Goal: Information Seeking & Learning: Find specific fact

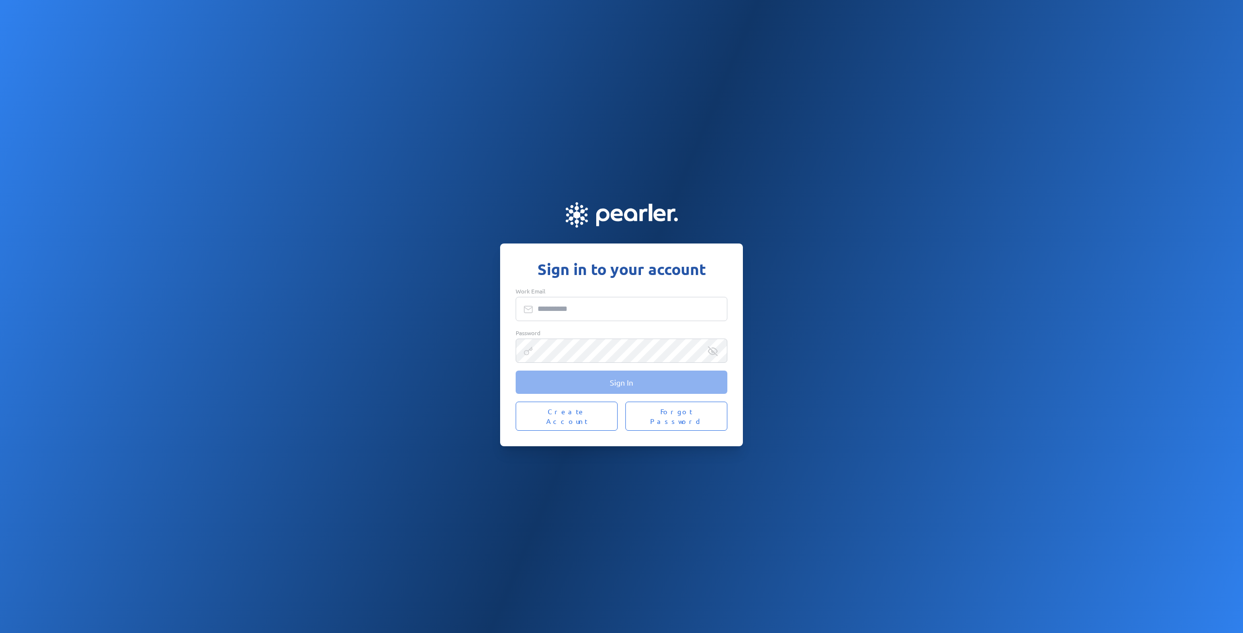
click at [564, 316] on input "Work Email" at bounding box center [622, 309] width 212 height 24
click at [619, 315] on input "Work Email" at bounding box center [622, 309] width 212 height 24
type input "**********"
click at [621, 343] on div "Password" at bounding box center [622, 346] width 212 height 34
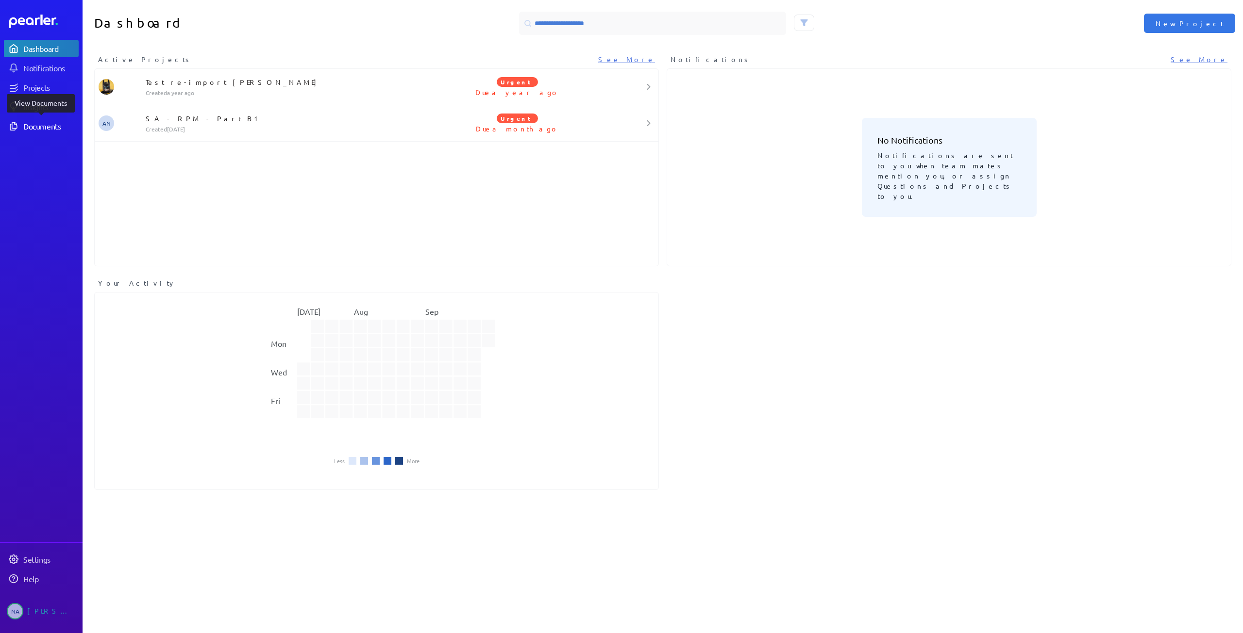
click at [49, 124] on div "Documents" at bounding box center [50, 126] width 54 height 10
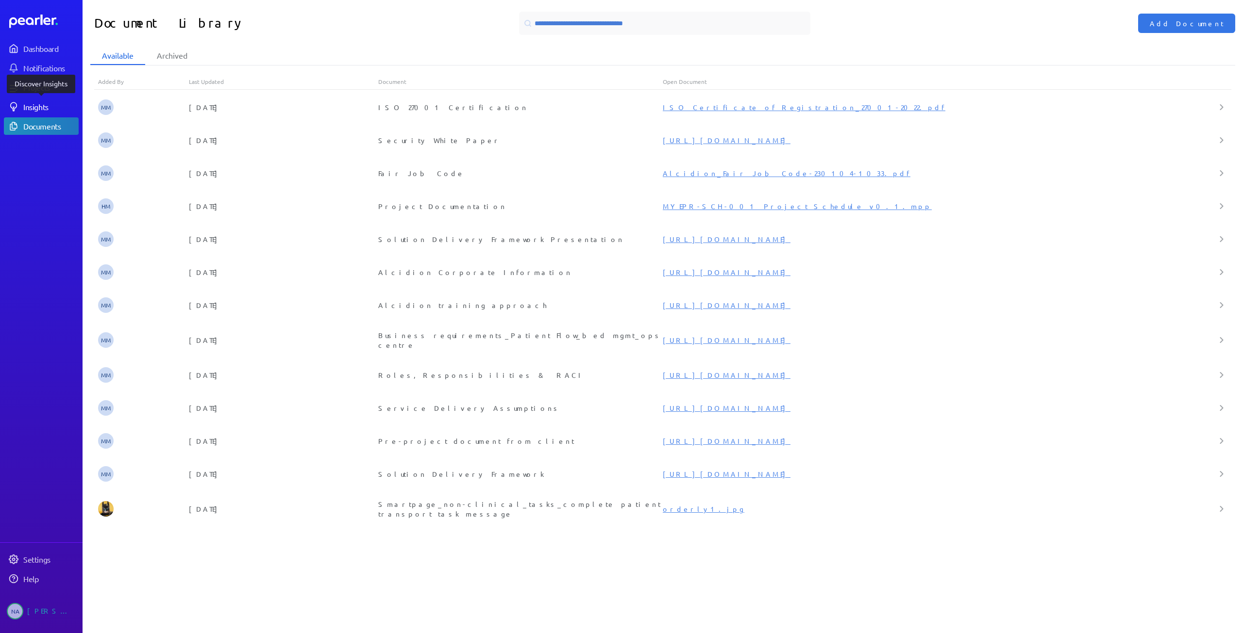
click at [54, 104] on div "Insights" at bounding box center [50, 107] width 54 height 10
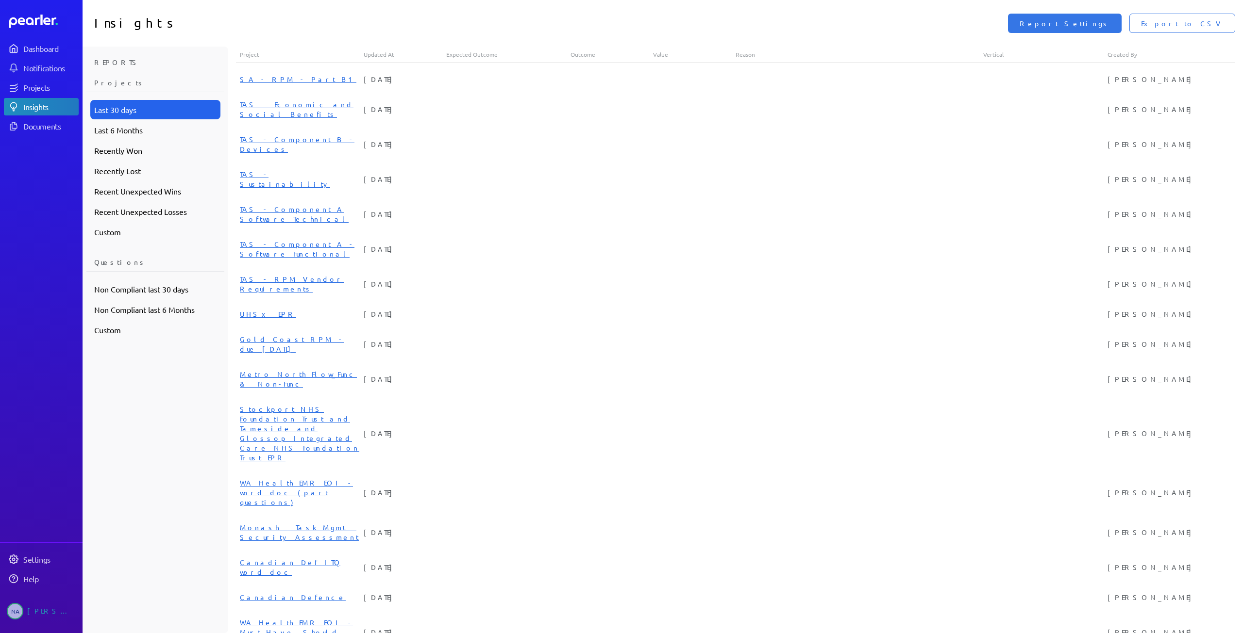
click at [120, 111] on div "Last 30 days" at bounding box center [155, 109] width 130 height 19
click at [134, 79] on div "Projects" at bounding box center [155, 85] width 138 height 15
click at [119, 325] on div "Custom" at bounding box center [155, 329] width 130 height 19
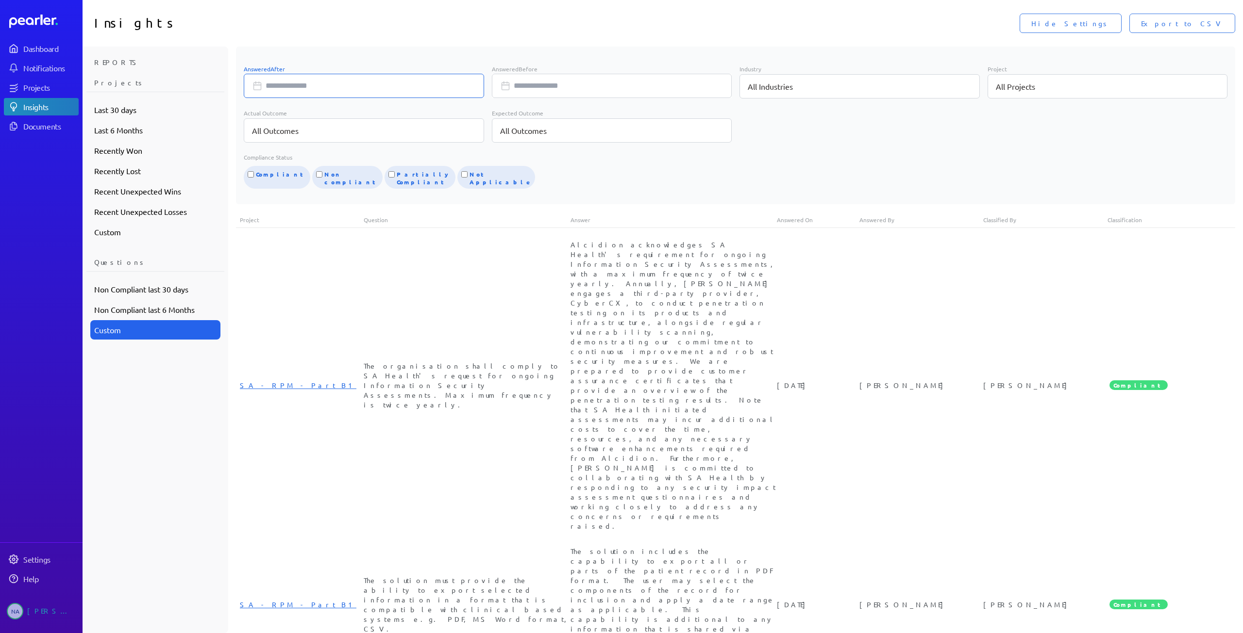
click at [340, 90] on input "Answered After" at bounding box center [364, 86] width 240 height 24
click at [610, 86] on input "Answered Before" at bounding box center [612, 86] width 240 height 24
click at [580, 195] on td "18" at bounding box center [588, 193] width 19 height 18
type input "**********"
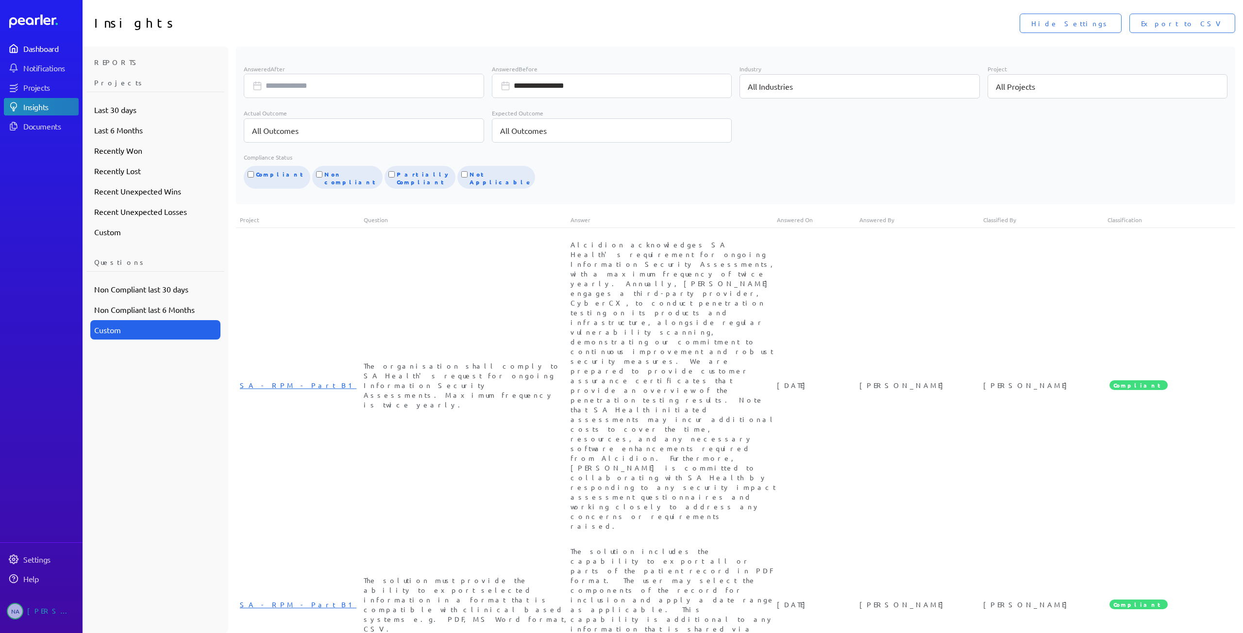
click at [37, 47] on div "Dashboard" at bounding box center [50, 49] width 54 height 10
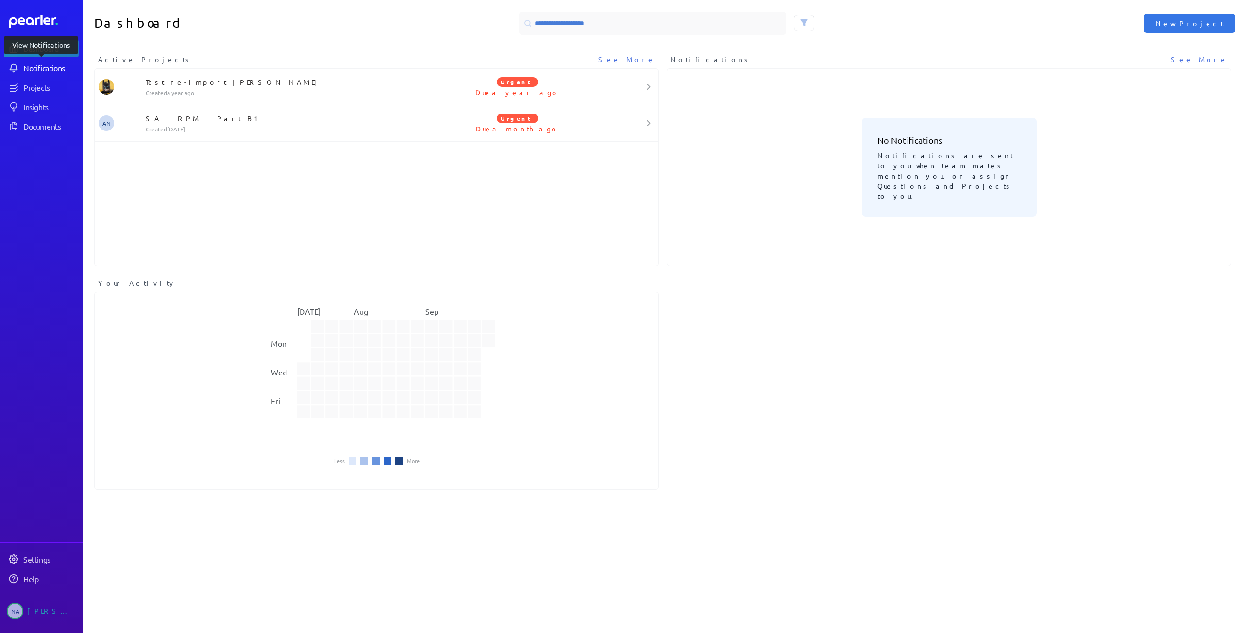
click at [35, 66] on div "Notifications" at bounding box center [50, 68] width 54 height 10
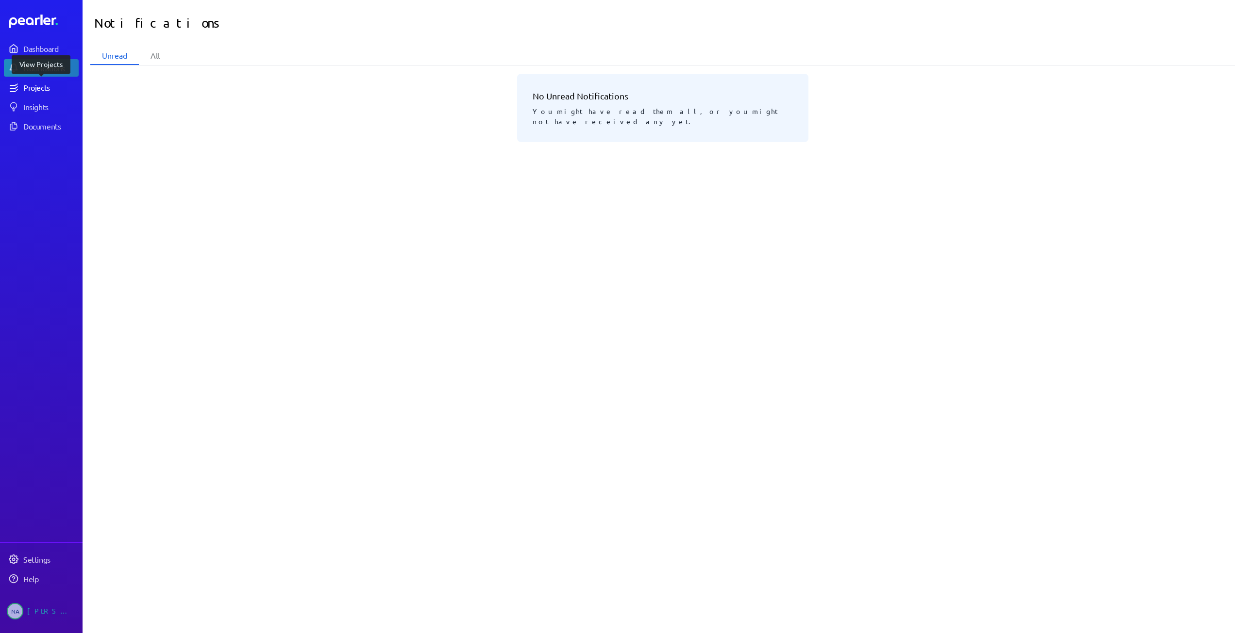
click at [40, 92] on div "Projects" at bounding box center [50, 88] width 54 height 10
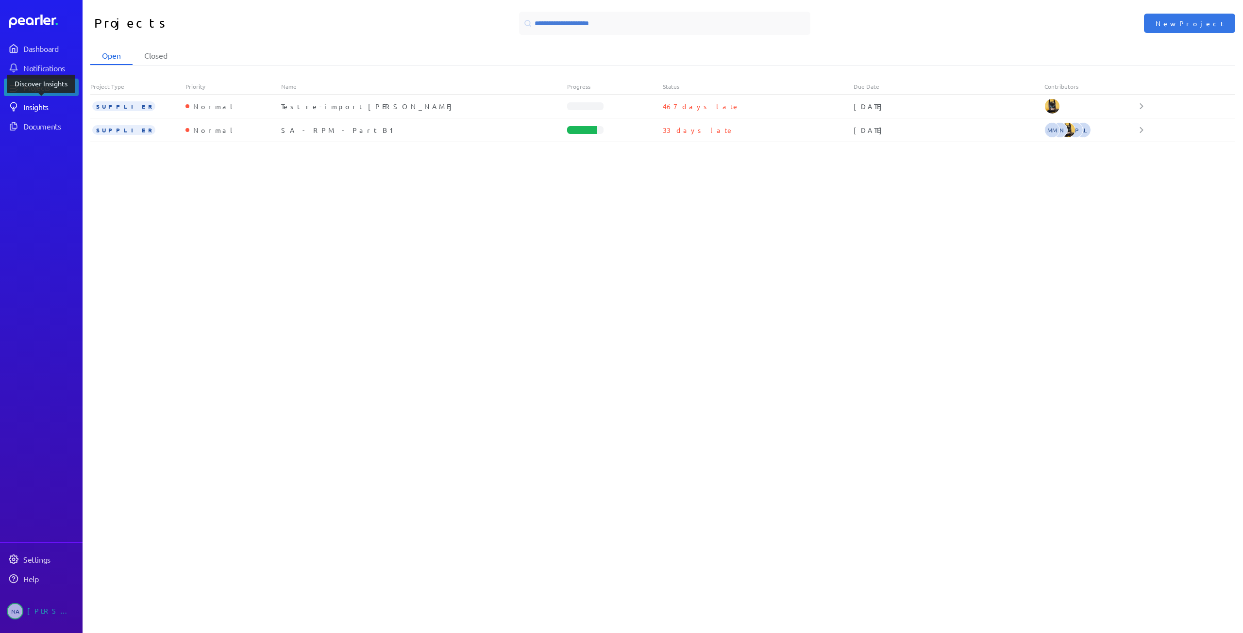
click at [54, 104] on div "Insights" at bounding box center [50, 107] width 54 height 10
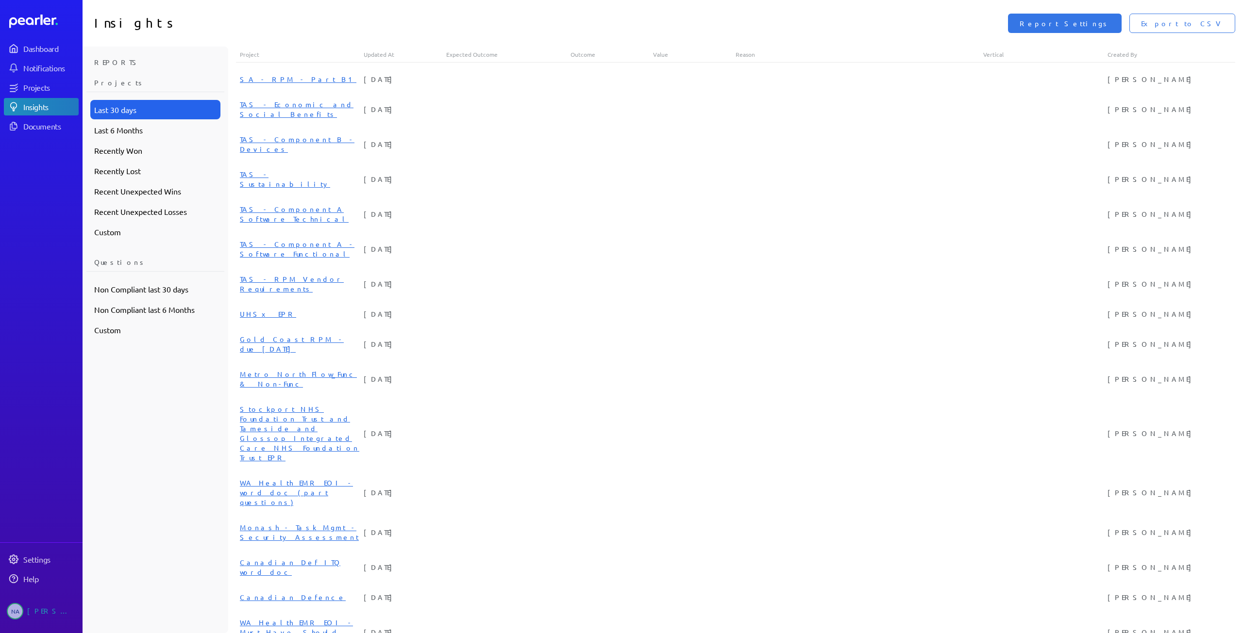
click at [149, 260] on div "Questions" at bounding box center [155, 264] width 138 height 15
click at [129, 264] on div "Questions" at bounding box center [155, 264] width 138 height 15
click at [46, 116] on div "Dashboard Notifications Projects Insights Documents" at bounding box center [41, 87] width 75 height 95
click at [43, 127] on div "Documents" at bounding box center [50, 126] width 54 height 10
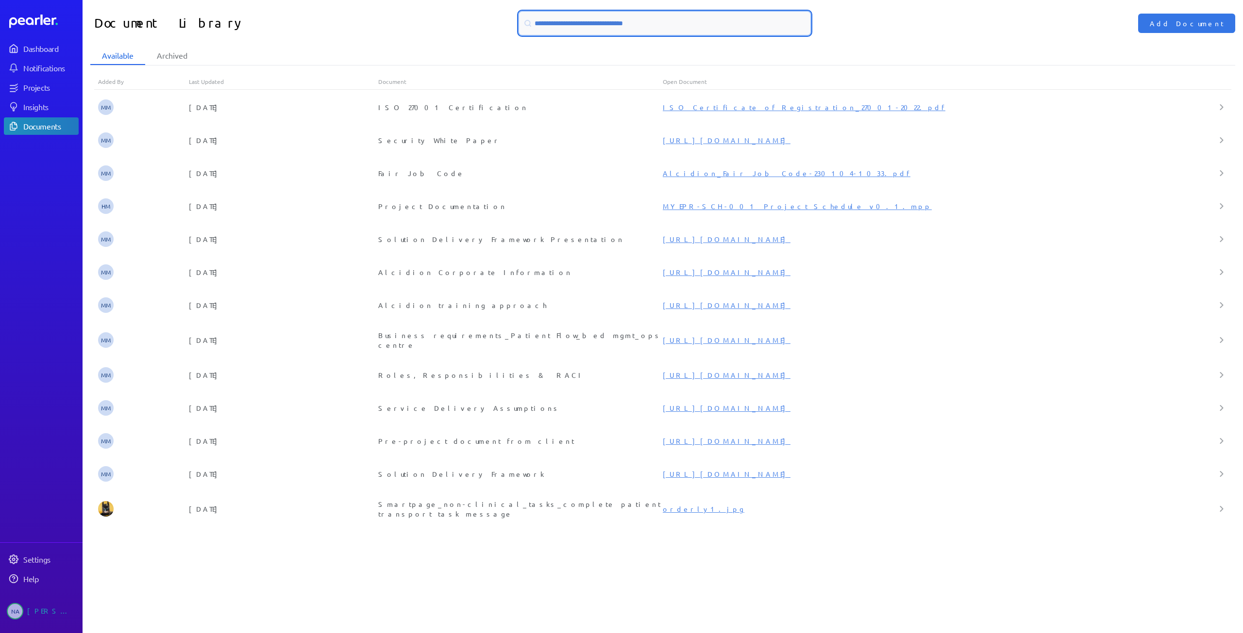
click at [588, 28] on input at bounding box center [664, 23] width 291 height 23
click at [33, 25] on icon at bounding box center [30, 21] width 8 height 8
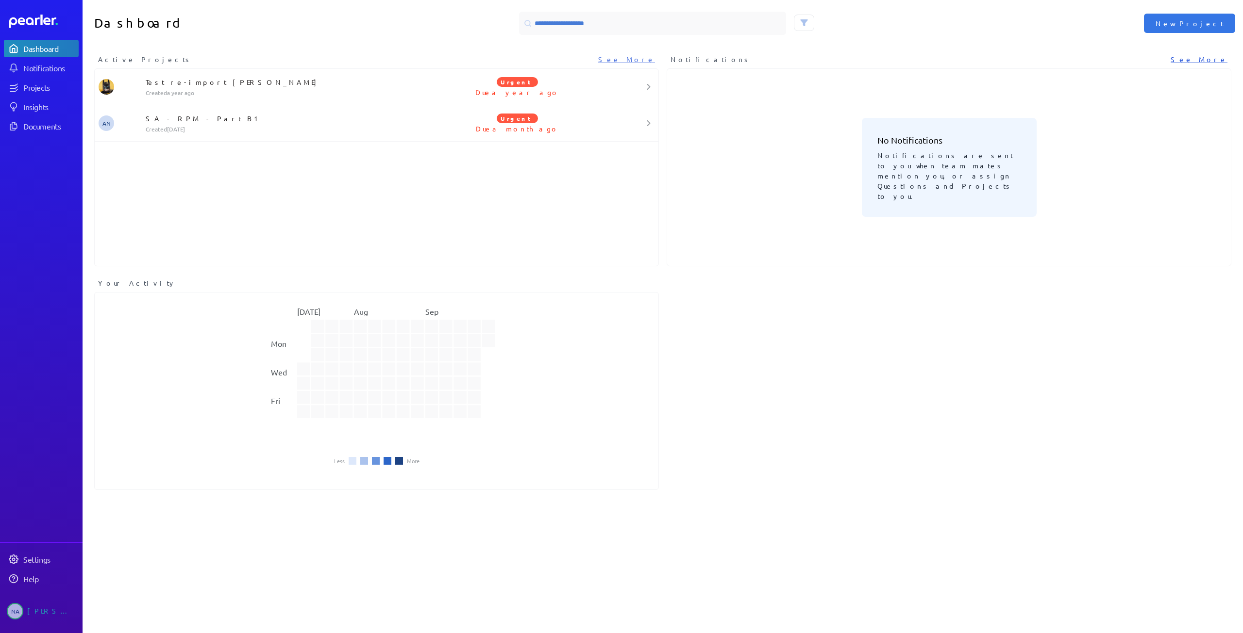
click at [1197, 59] on link "See More" at bounding box center [1198, 59] width 57 height 10
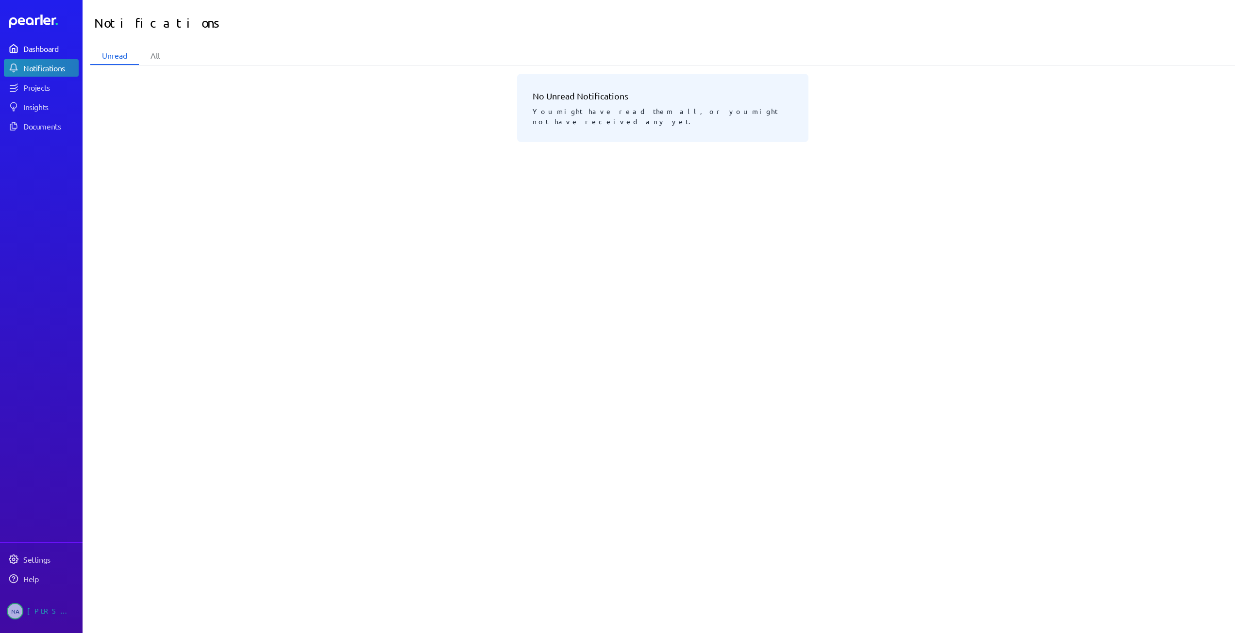
click at [53, 48] on div "Dashboard" at bounding box center [50, 49] width 54 height 10
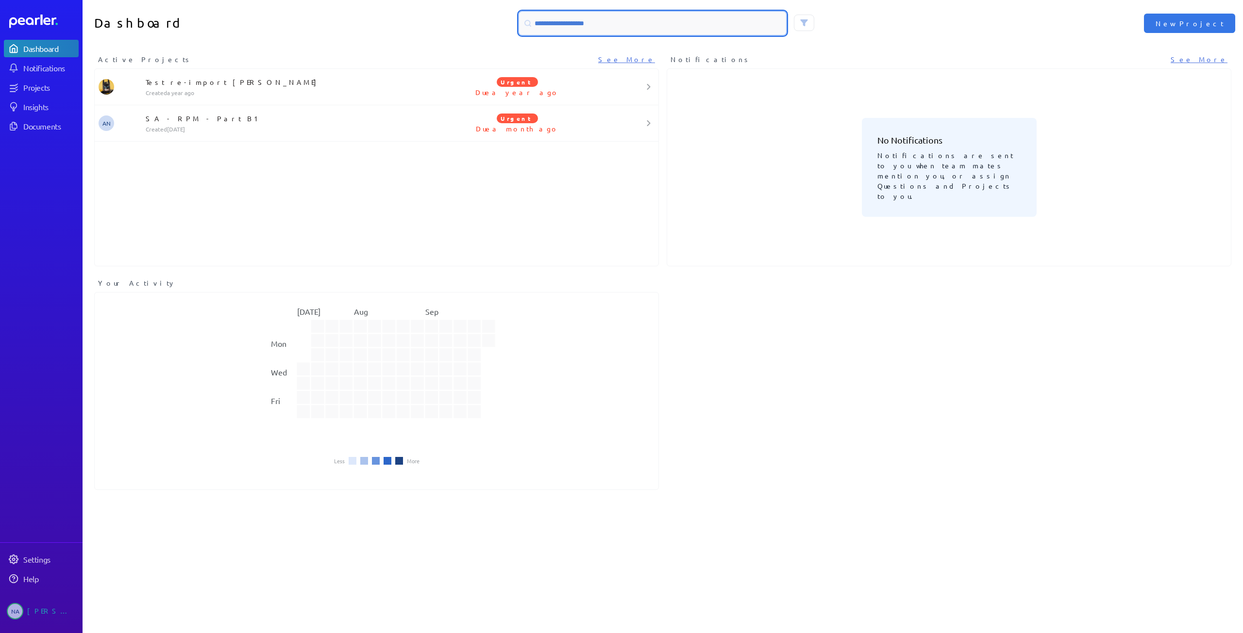
click at [612, 31] on input at bounding box center [652, 23] width 267 height 23
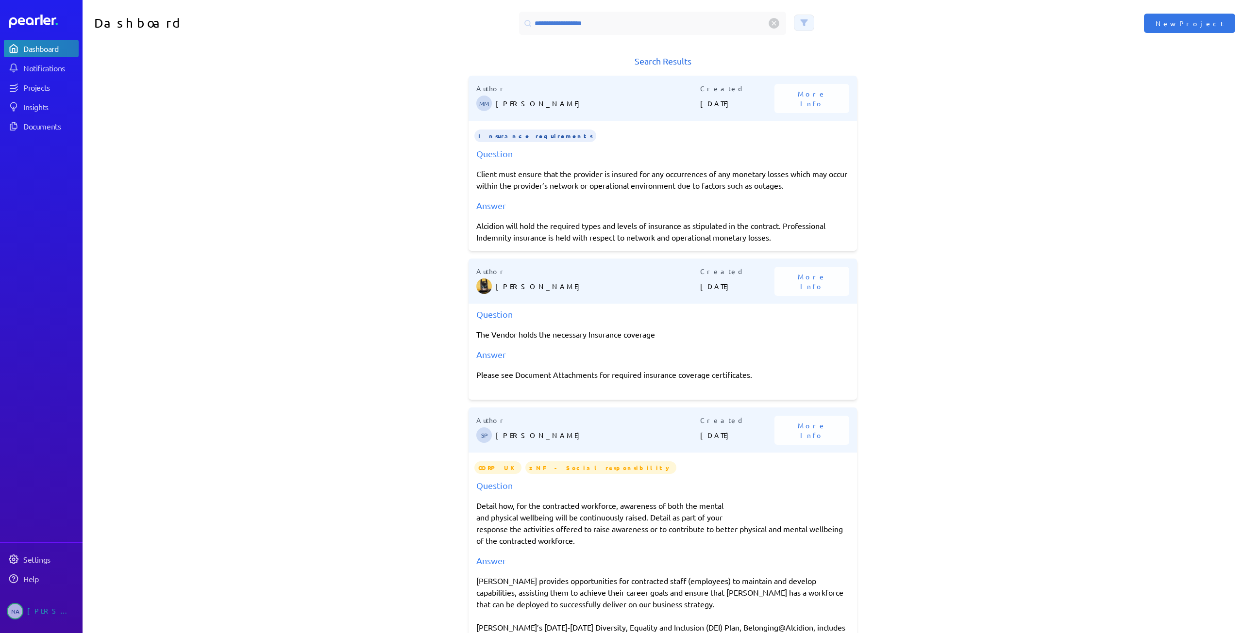
click at [800, 22] on icon at bounding box center [804, 23] width 8 height 8
click at [1204, 238] on div "Search Results Author MM Michelle Manuel Created 23rd Jan 2024 More Info Insura…" at bounding box center [663, 347] width 1160 height 587
click at [809, 282] on span "More Info" at bounding box center [811, 281] width 51 height 19
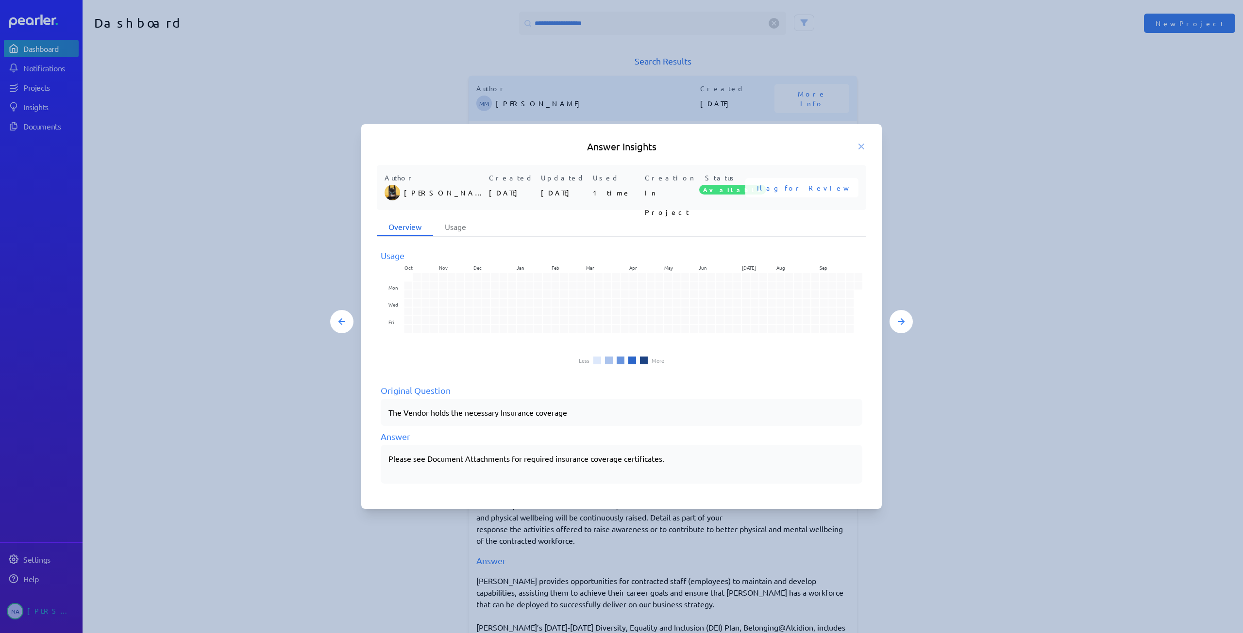
click at [484, 457] on p "Please see Document Attachments for required insurance coverage certificates." at bounding box center [621, 459] width 466 height 12
click at [564, 456] on p "Please see Document Attachments for required insurance coverage certificates." at bounding box center [621, 459] width 466 height 12
click at [643, 460] on p "Please see Document Attachments for required insurance coverage certificates." at bounding box center [621, 459] width 466 height 12
click at [653, 459] on p "Please see Document Attachments for required insurance coverage certificates." at bounding box center [621, 459] width 466 height 12
click at [687, 459] on p "Please see Document Attachments for required insurance coverage certificates." at bounding box center [621, 459] width 466 height 12
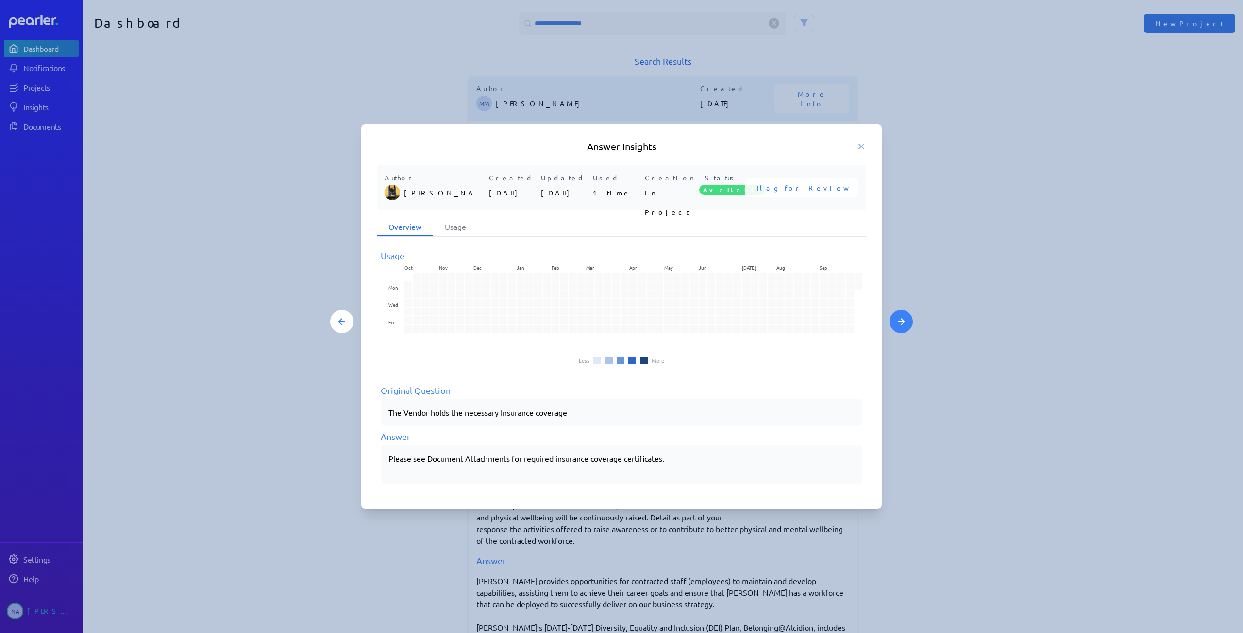
click at [909, 325] on button at bounding box center [900, 321] width 23 height 23
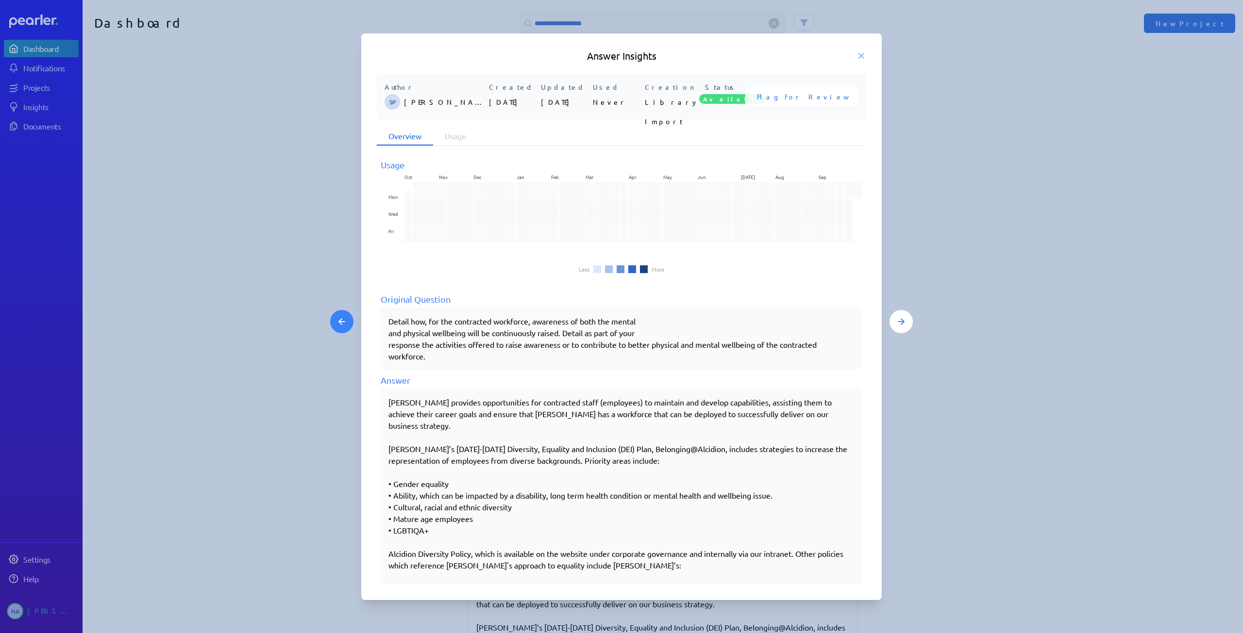
click at [336, 319] on icon at bounding box center [342, 322] width 12 height 12
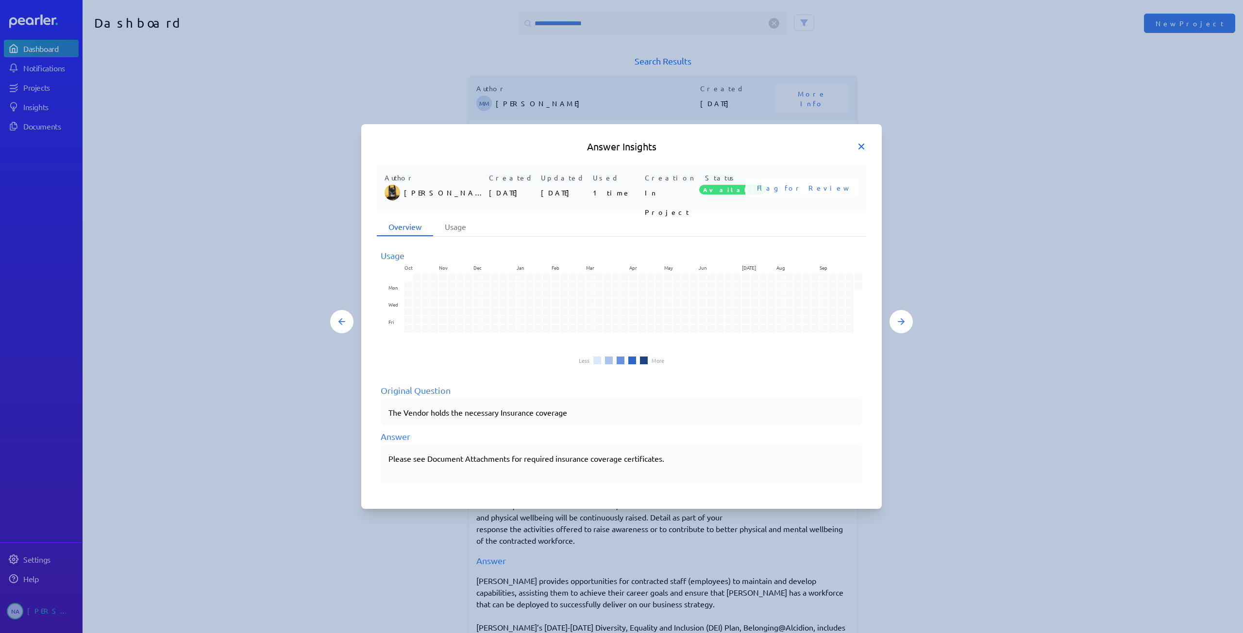
click at [857, 150] on icon at bounding box center [861, 147] width 10 height 10
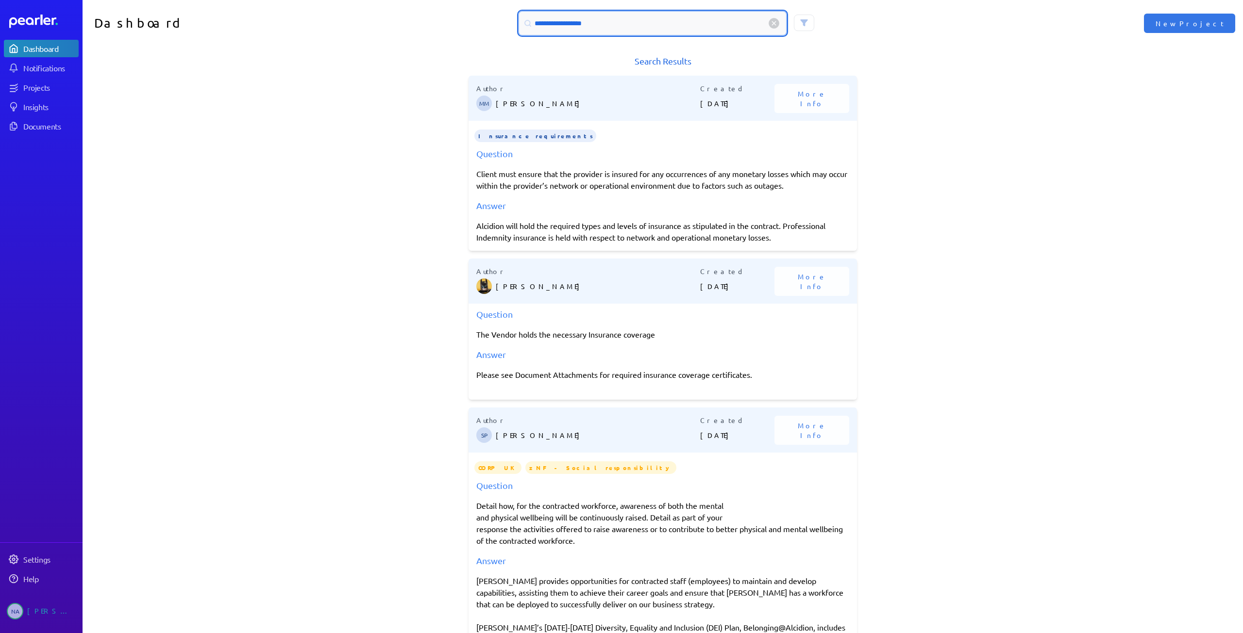
drag, startPoint x: 625, startPoint y: 24, endPoint x: 472, endPoint y: 21, distance: 152.4
click at [472, 21] on div "**********" at bounding box center [663, 23] width 580 height 23
paste input
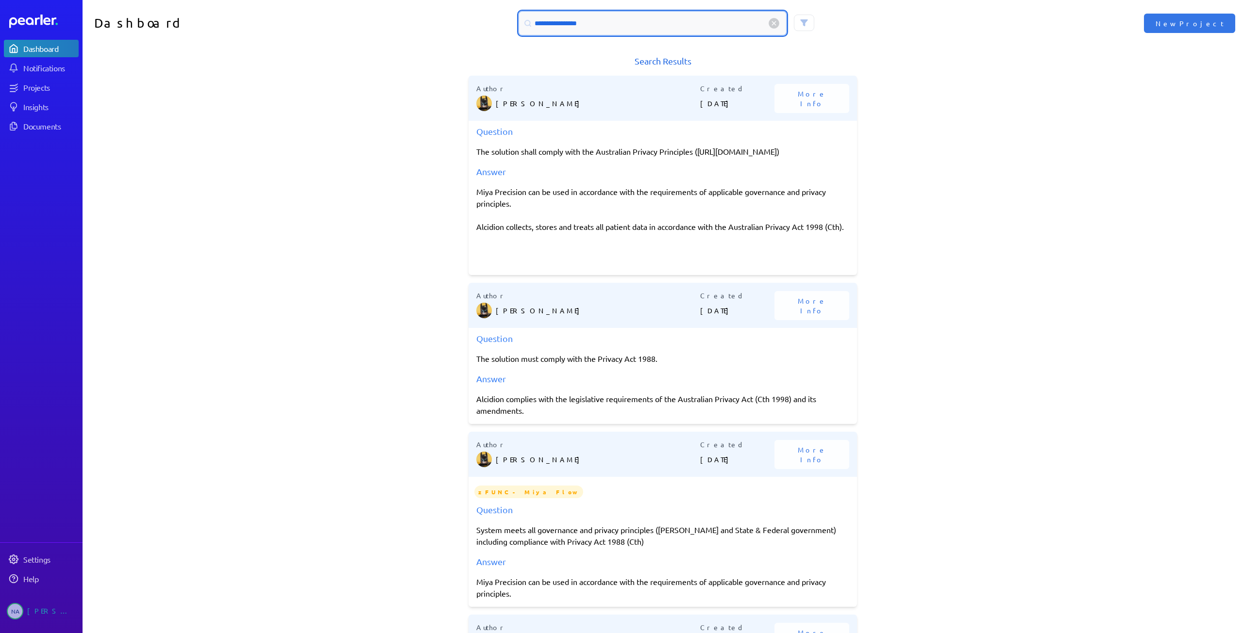
drag, startPoint x: 605, startPoint y: 29, endPoint x: 439, endPoint y: 21, distance: 166.2
click at [439, 21] on div "**********" at bounding box center [663, 23] width 580 height 23
paste input "**********"
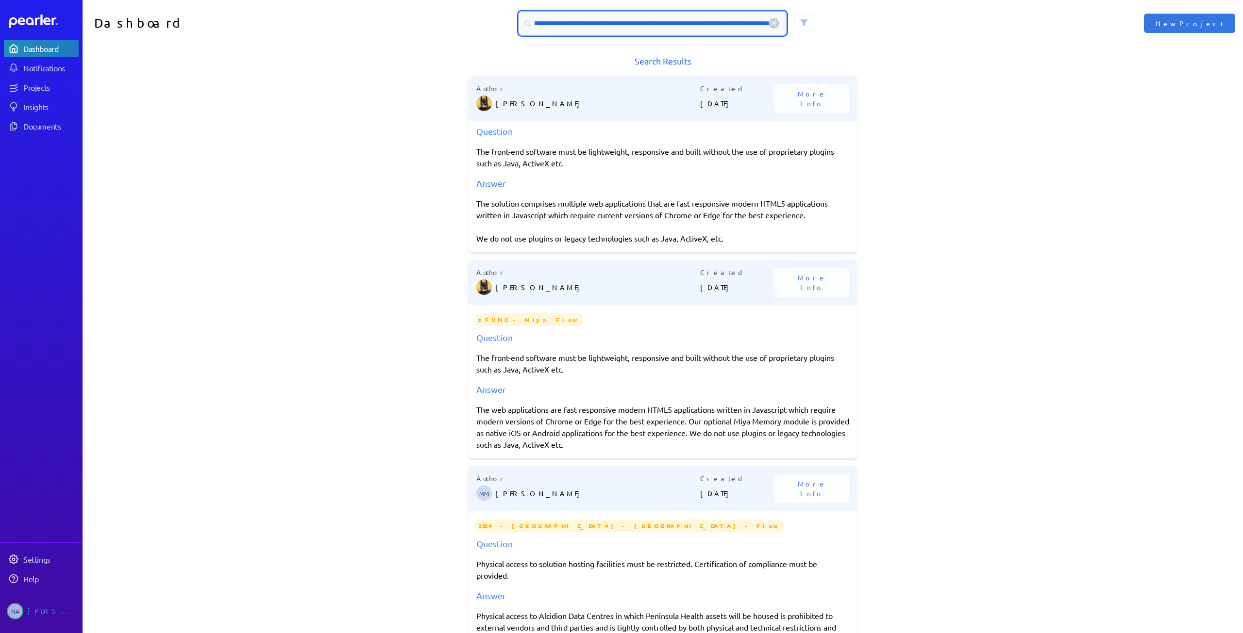
type input "**********"
click at [772, 25] on icon at bounding box center [774, 23] width 4 height 4
click at [713, 25] on input at bounding box center [652, 23] width 267 height 23
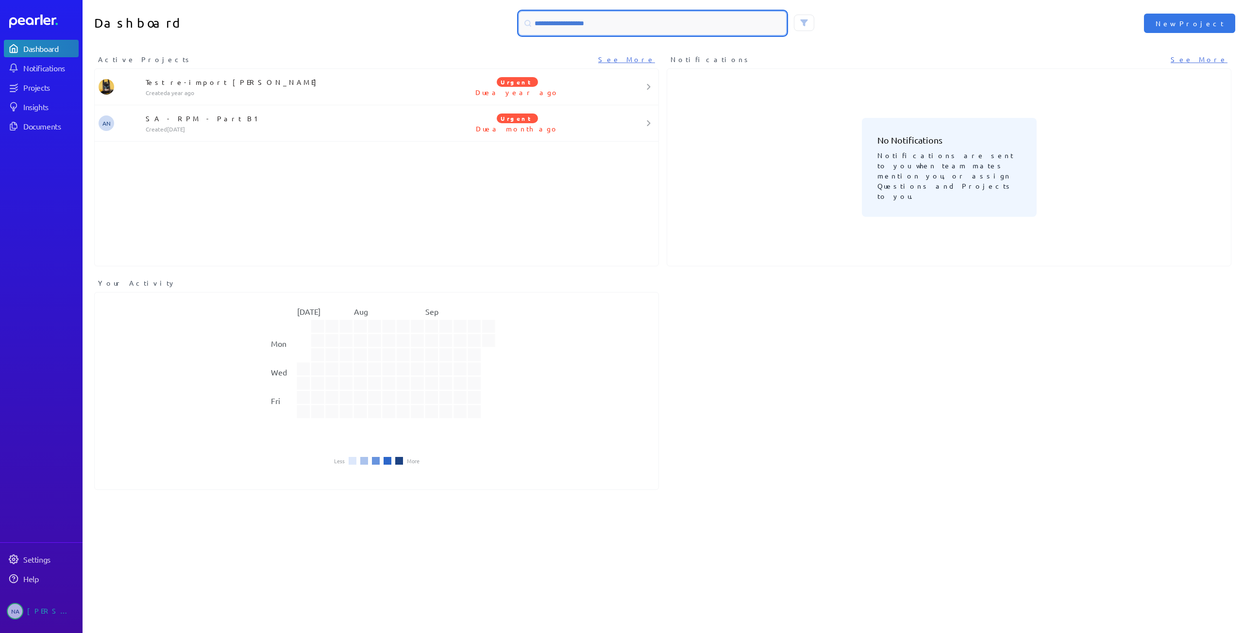
paste input "**********"
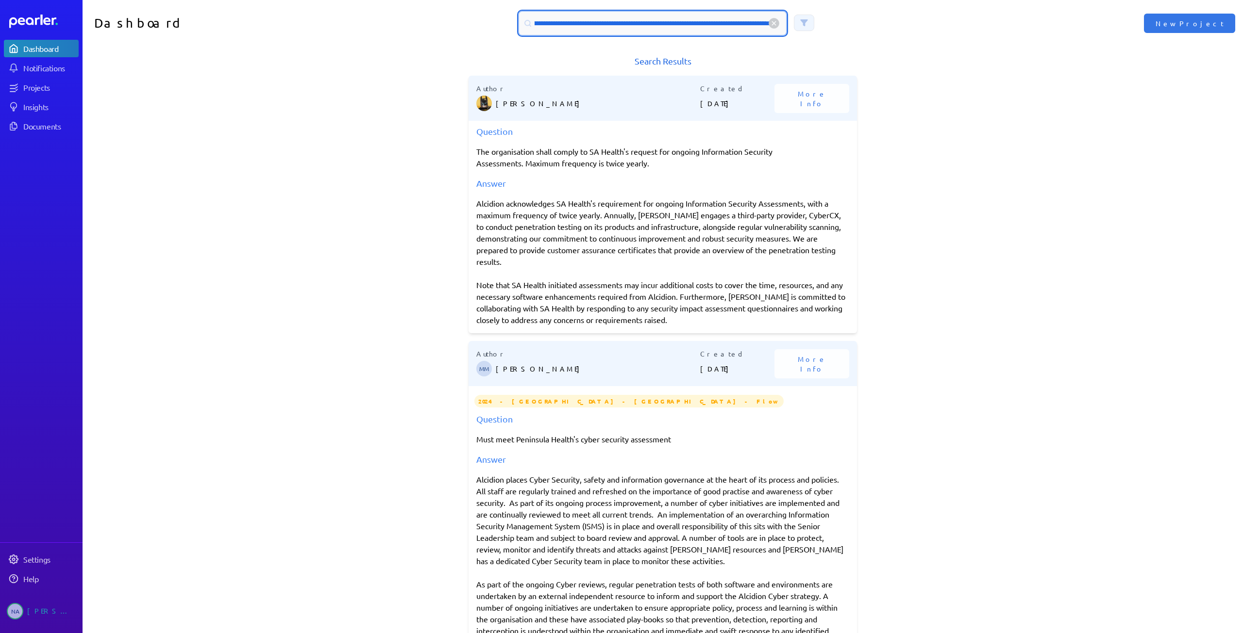
type input "**********"
click at [807, 27] on button at bounding box center [804, 23] width 20 height 17
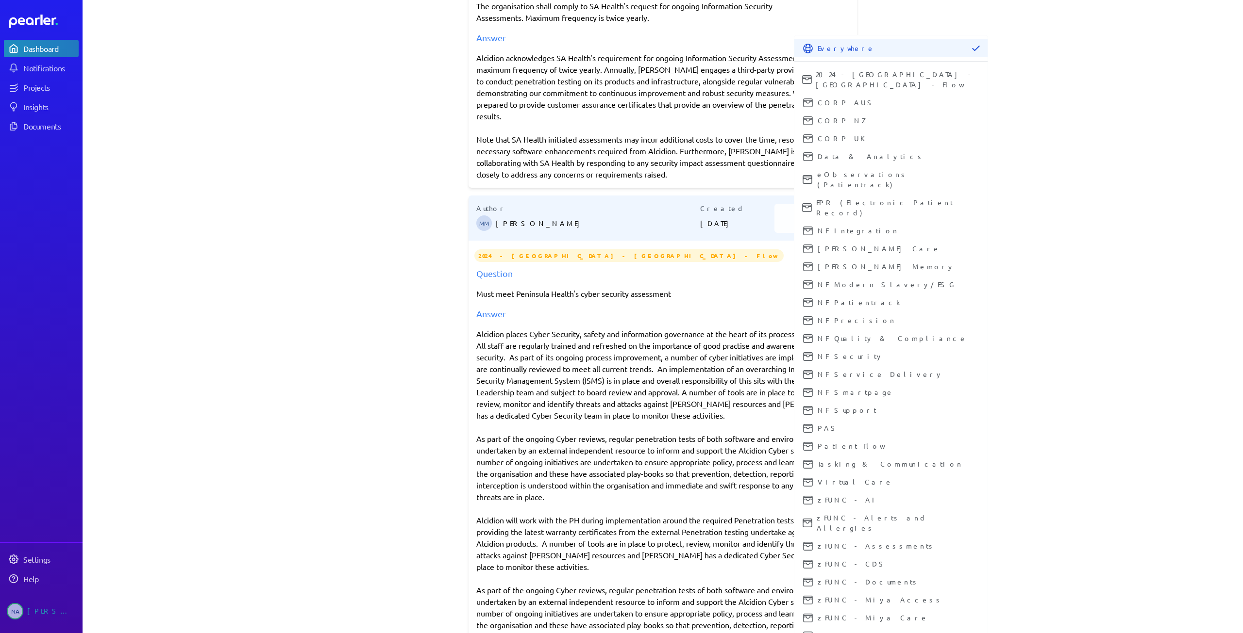
click at [805, 51] on icon at bounding box center [808, 49] width 10 height 10
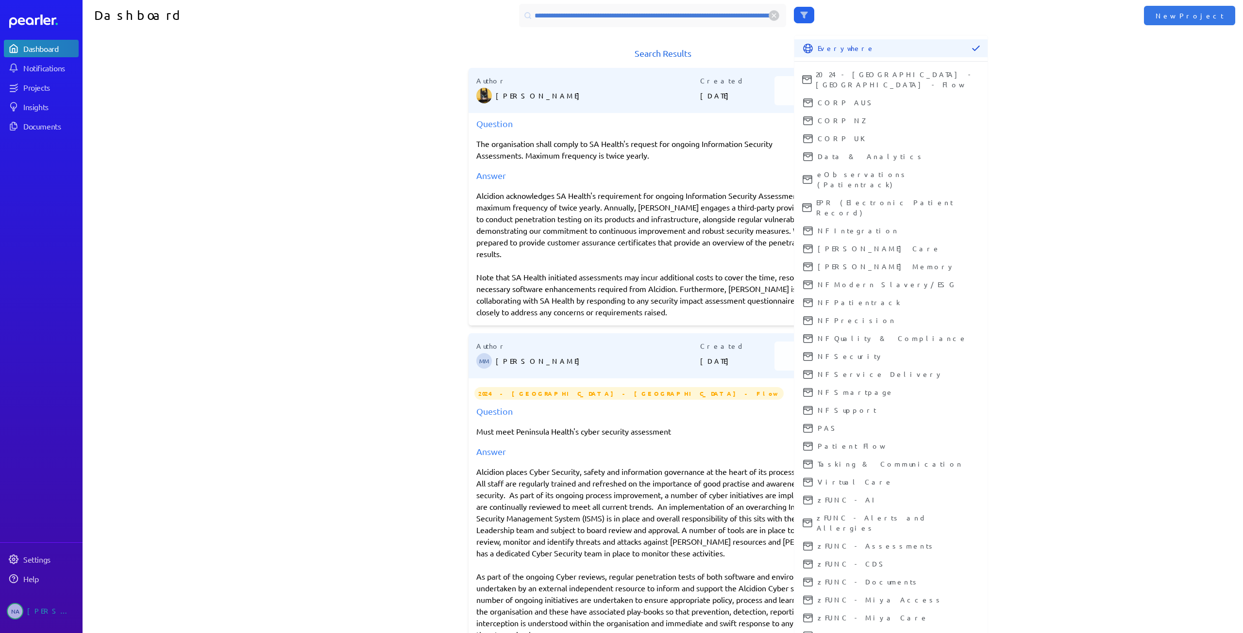
scroll to position [146, 0]
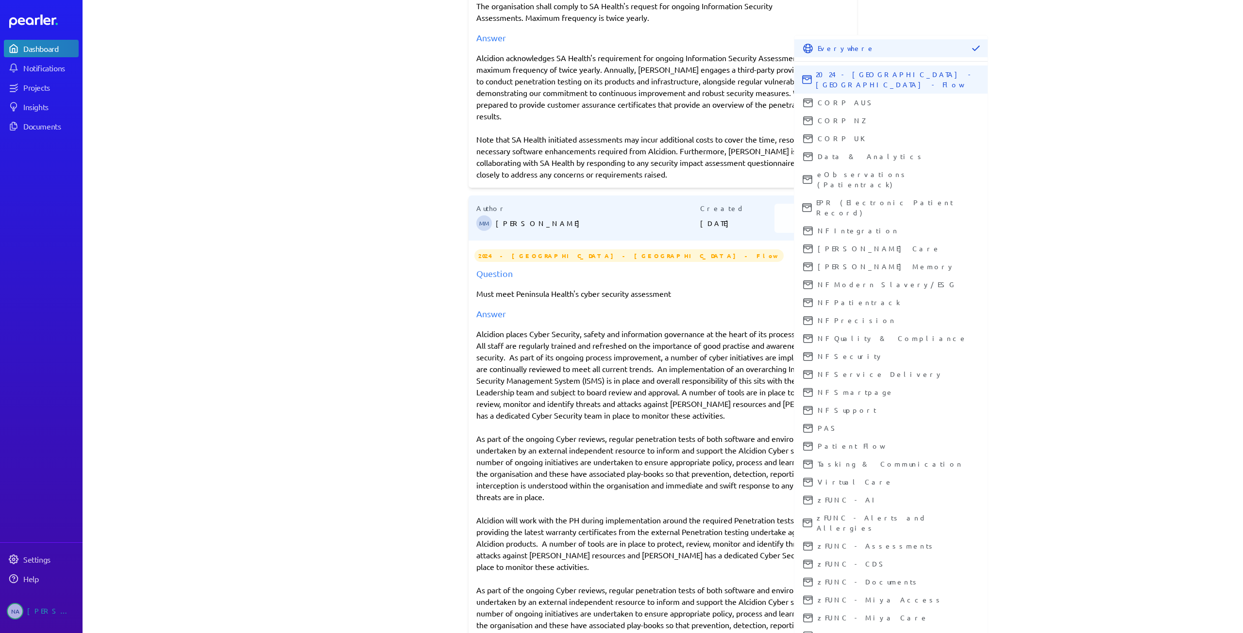
click at [865, 72] on span "2024 - VIC - Peninsula - Flow" at bounding box center [897, 79] width 164 height 20
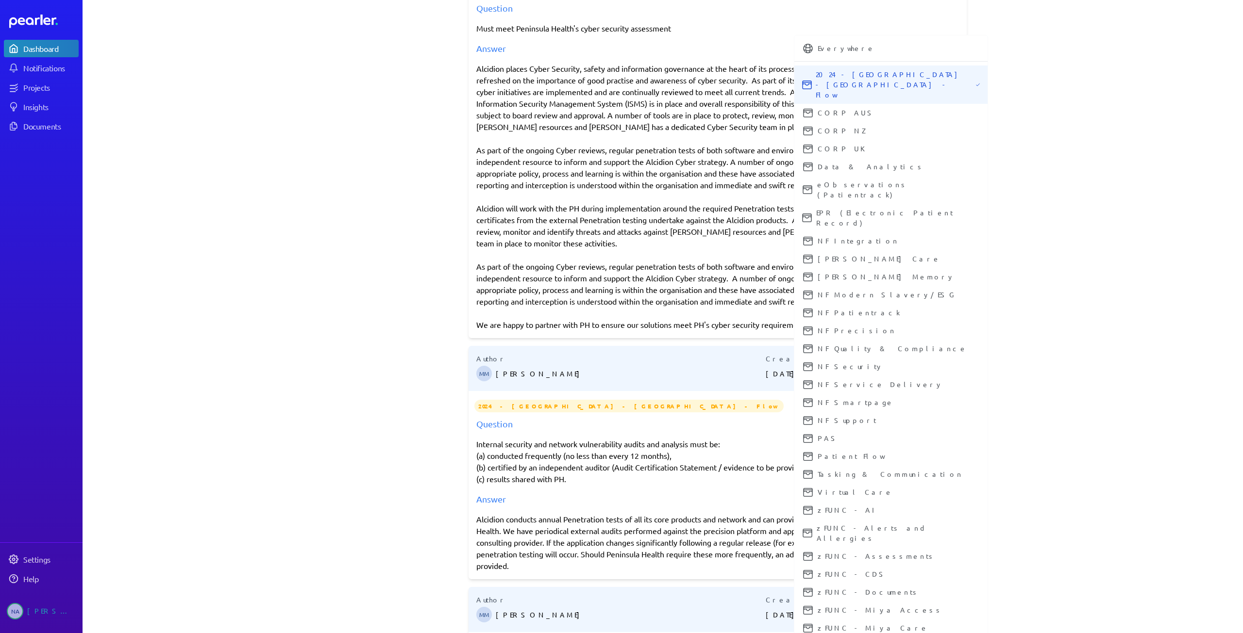
click at [1161, 138] on div "Search Results Author MM Michelle Manuel Created 27th Feb 2024 More Info 2024 -…" at bounding box center [663, 202] width 1160 height 587
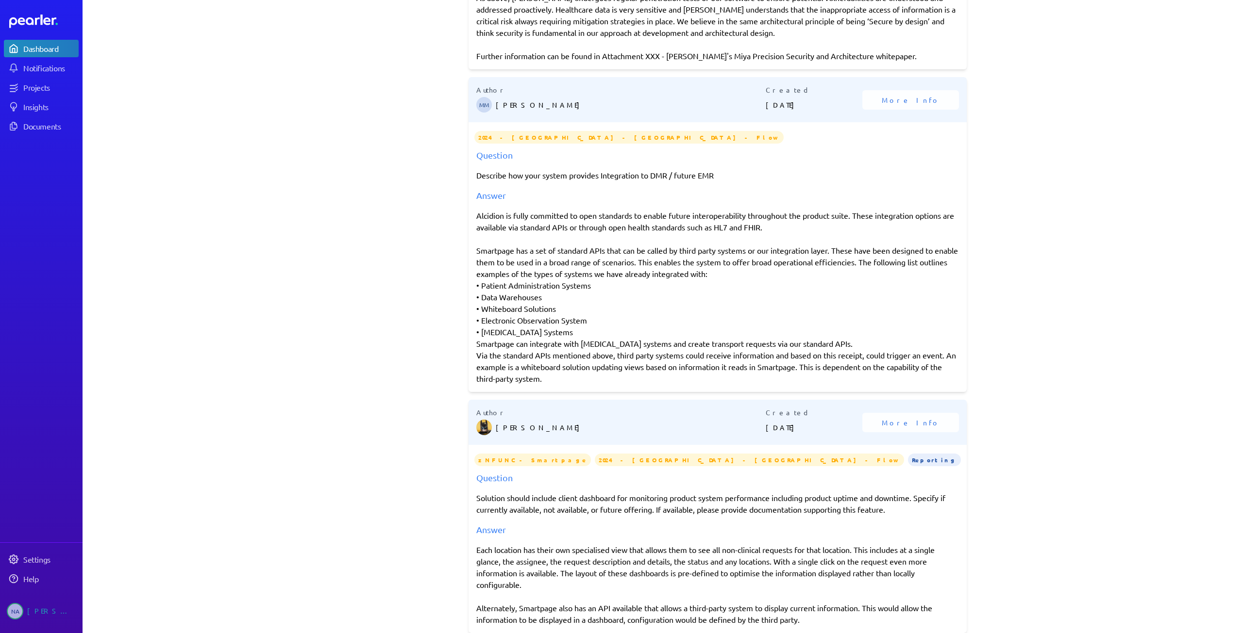
scroll to position [2895, 0]
